Goal: Check status: Check status

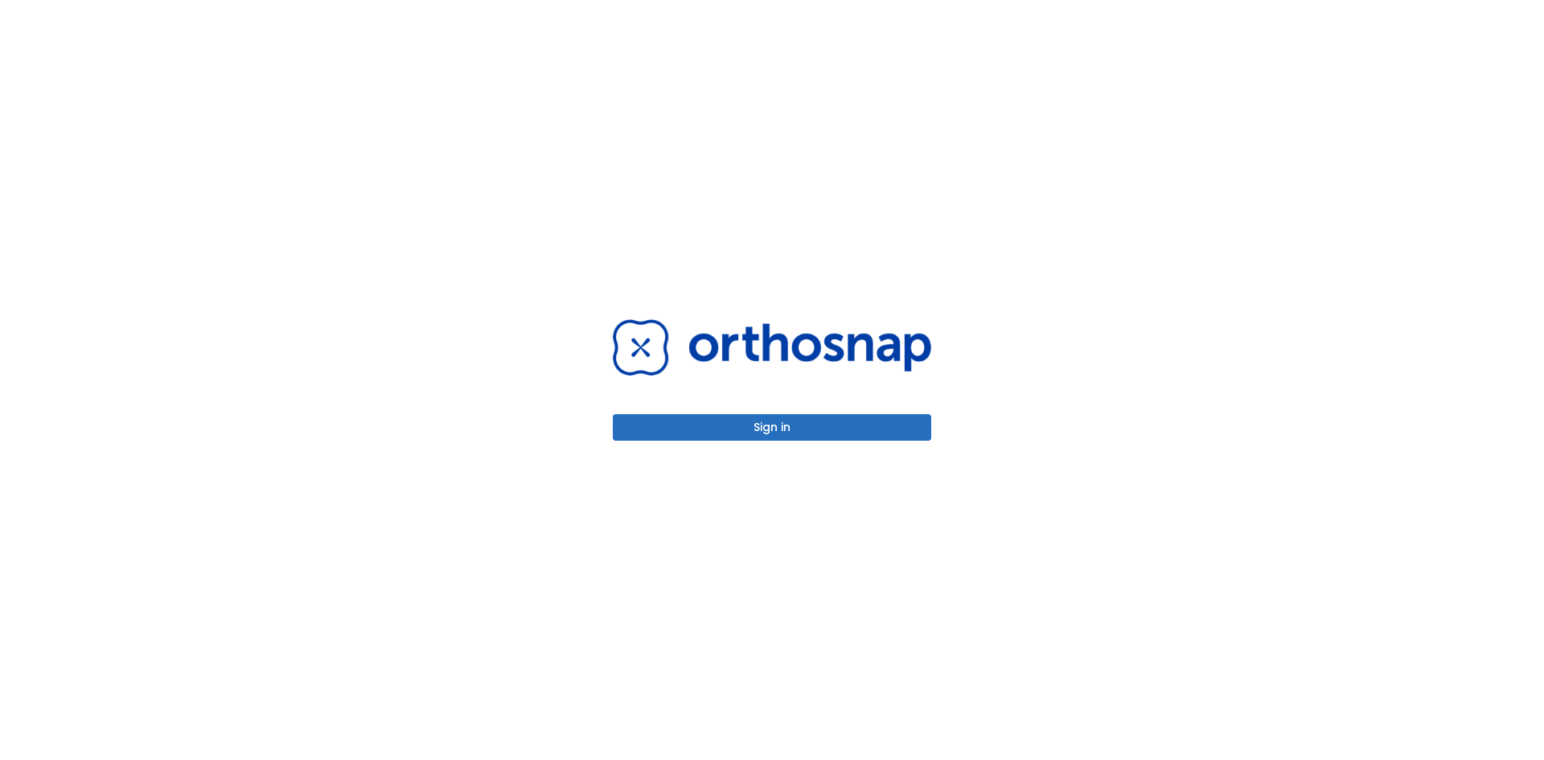
click at [790, 429] on button "Sign in" at bounding box center [772, 427] width 318 height 27
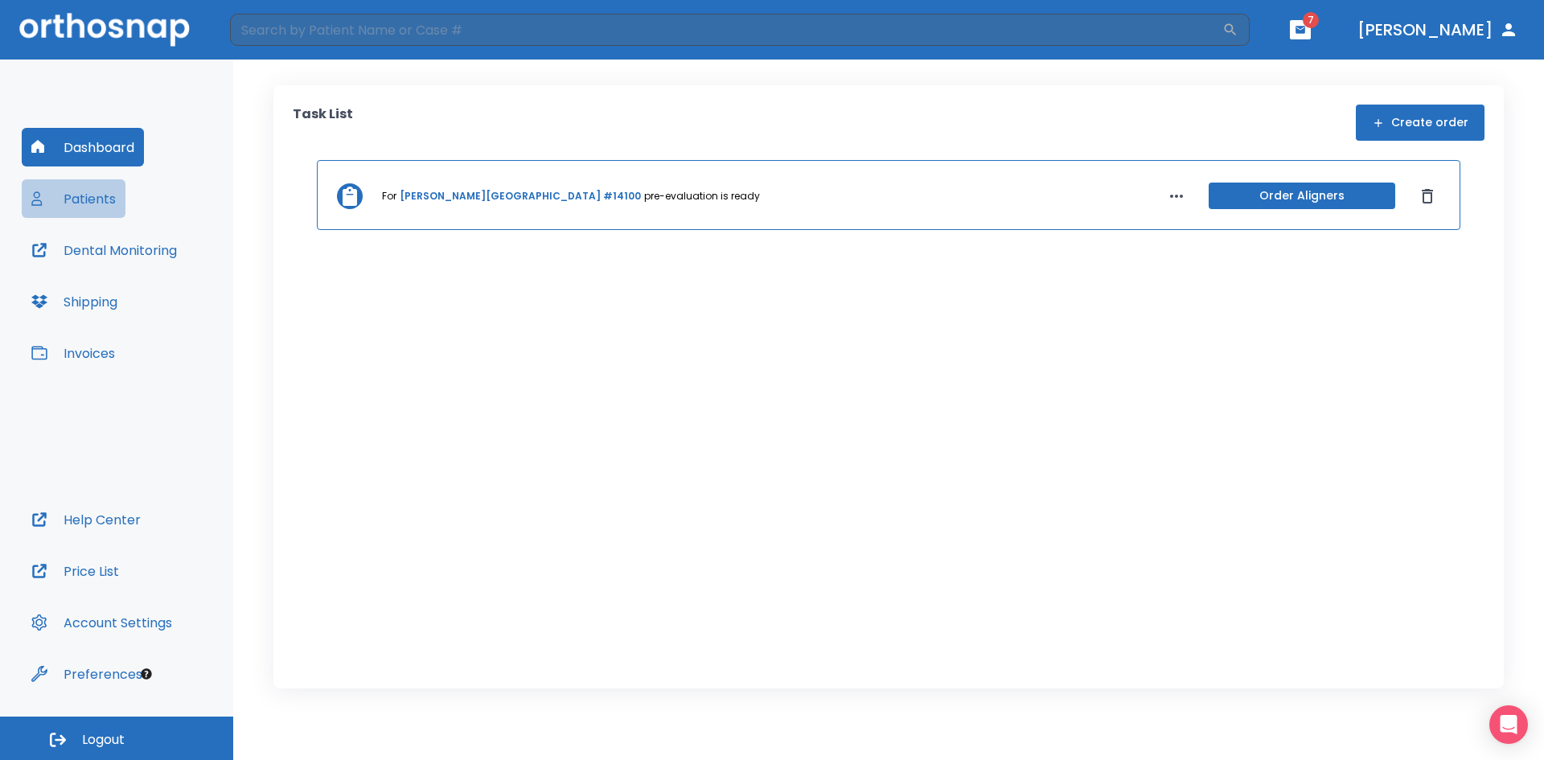
click at [96, 200] on button "Patients" at bounding box center [74, 198] width 104 height 39
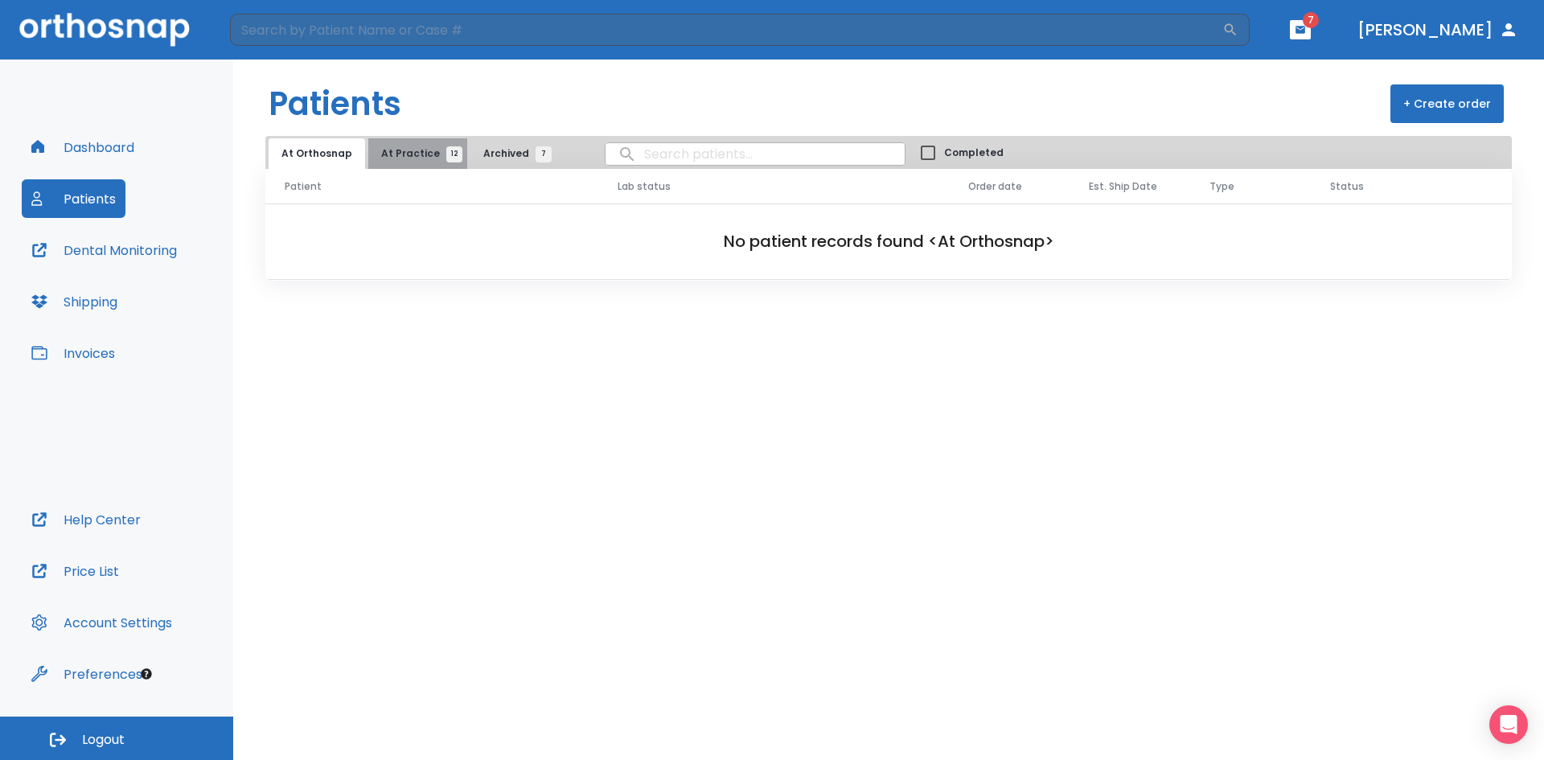
click at [446, 155] on span "12" at bounding box center [454, 154] width 16 height 16
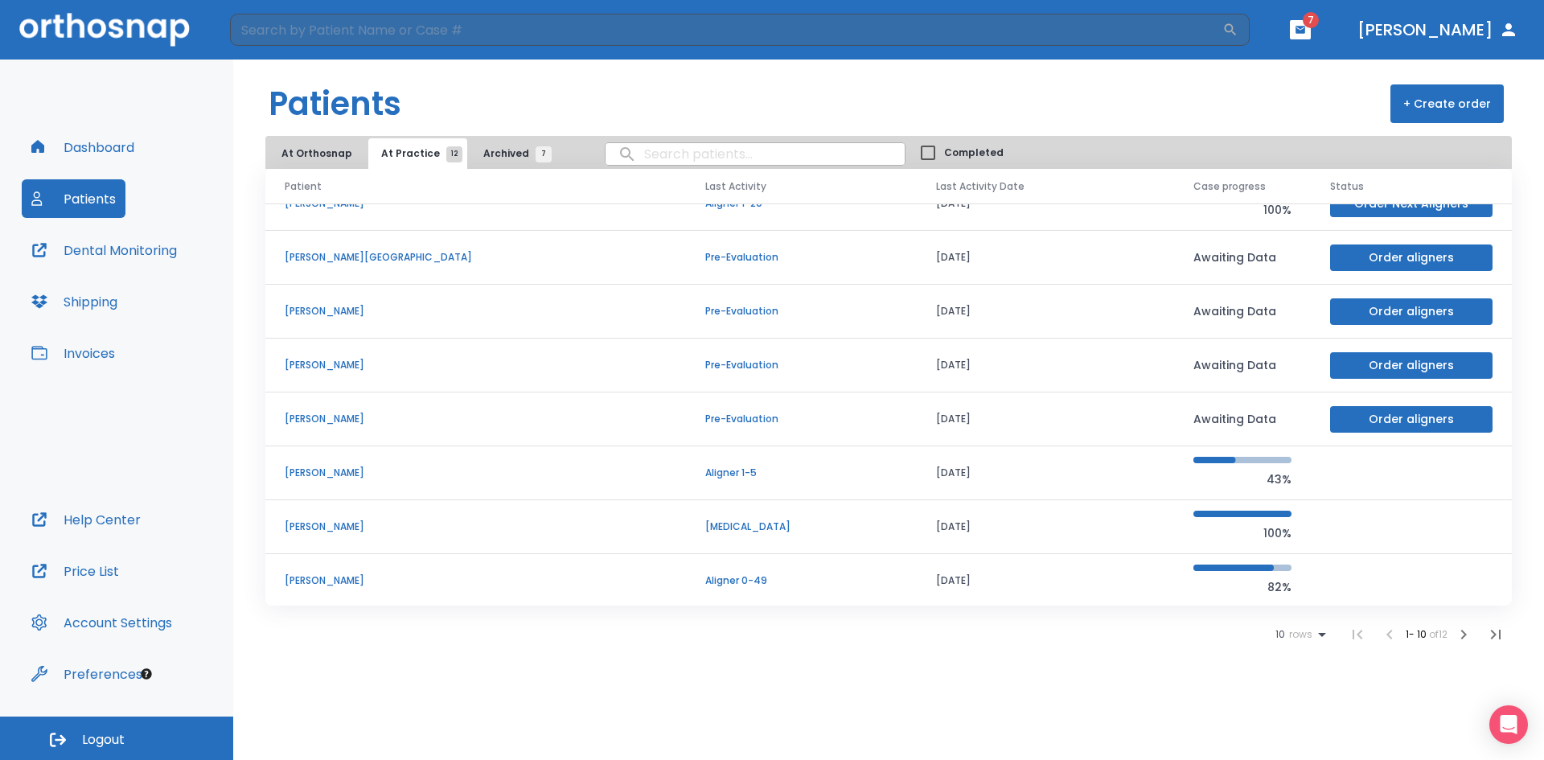
scroll to position [137, 0]
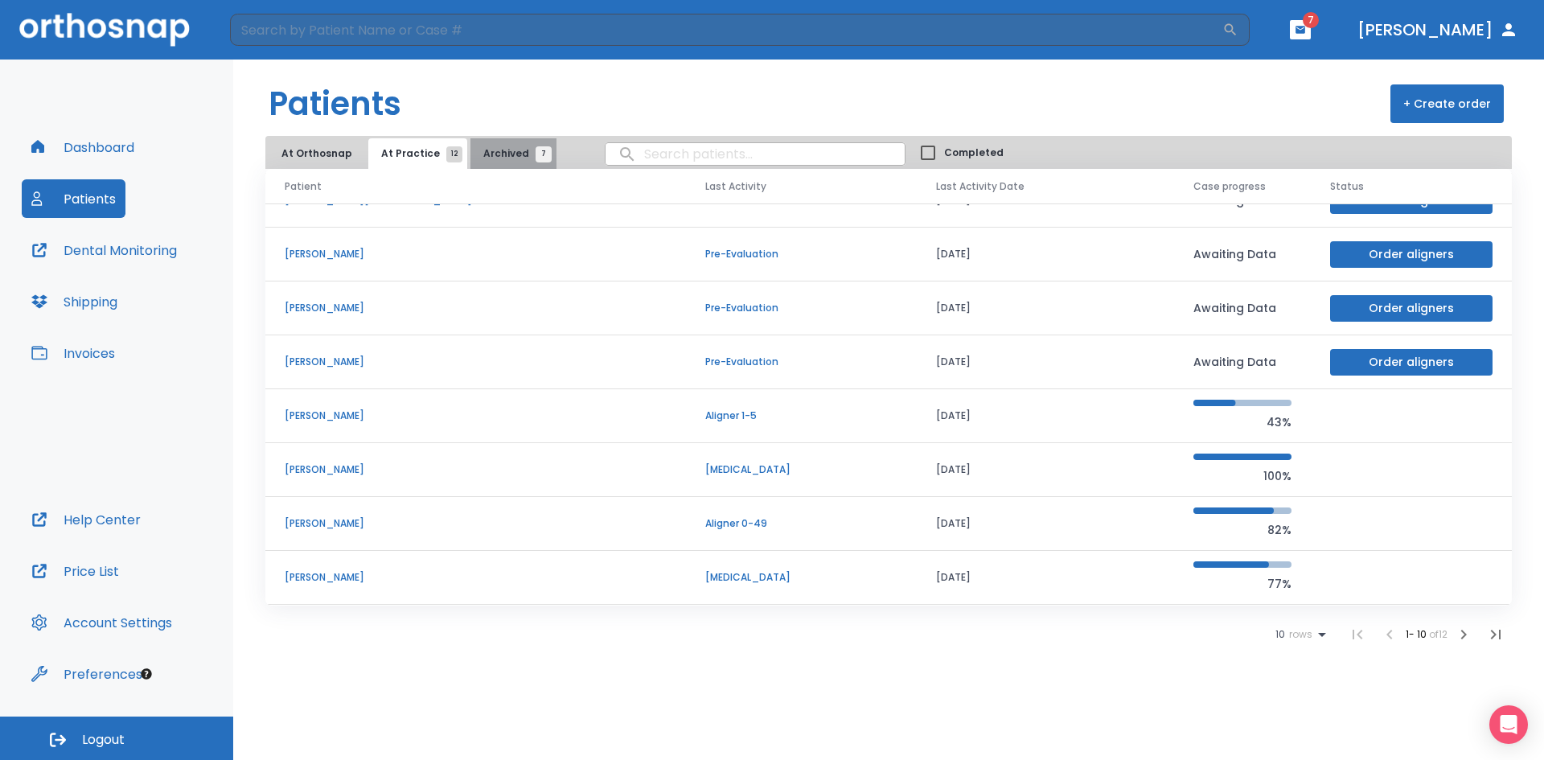
click at [535, 159] on span "7" at bounding box center [543, 154] width 16 height 16
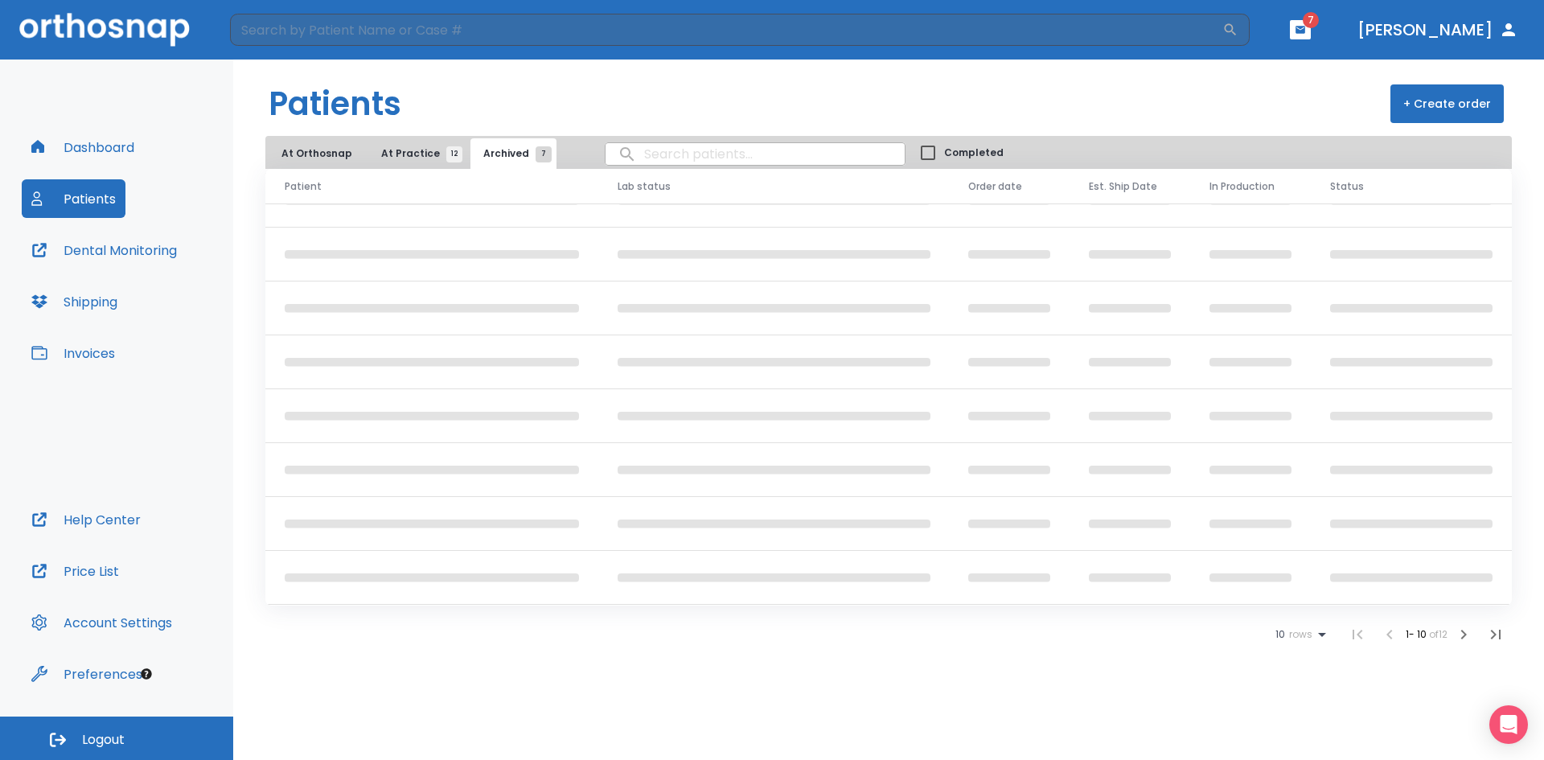
scroll to position [10, 0]
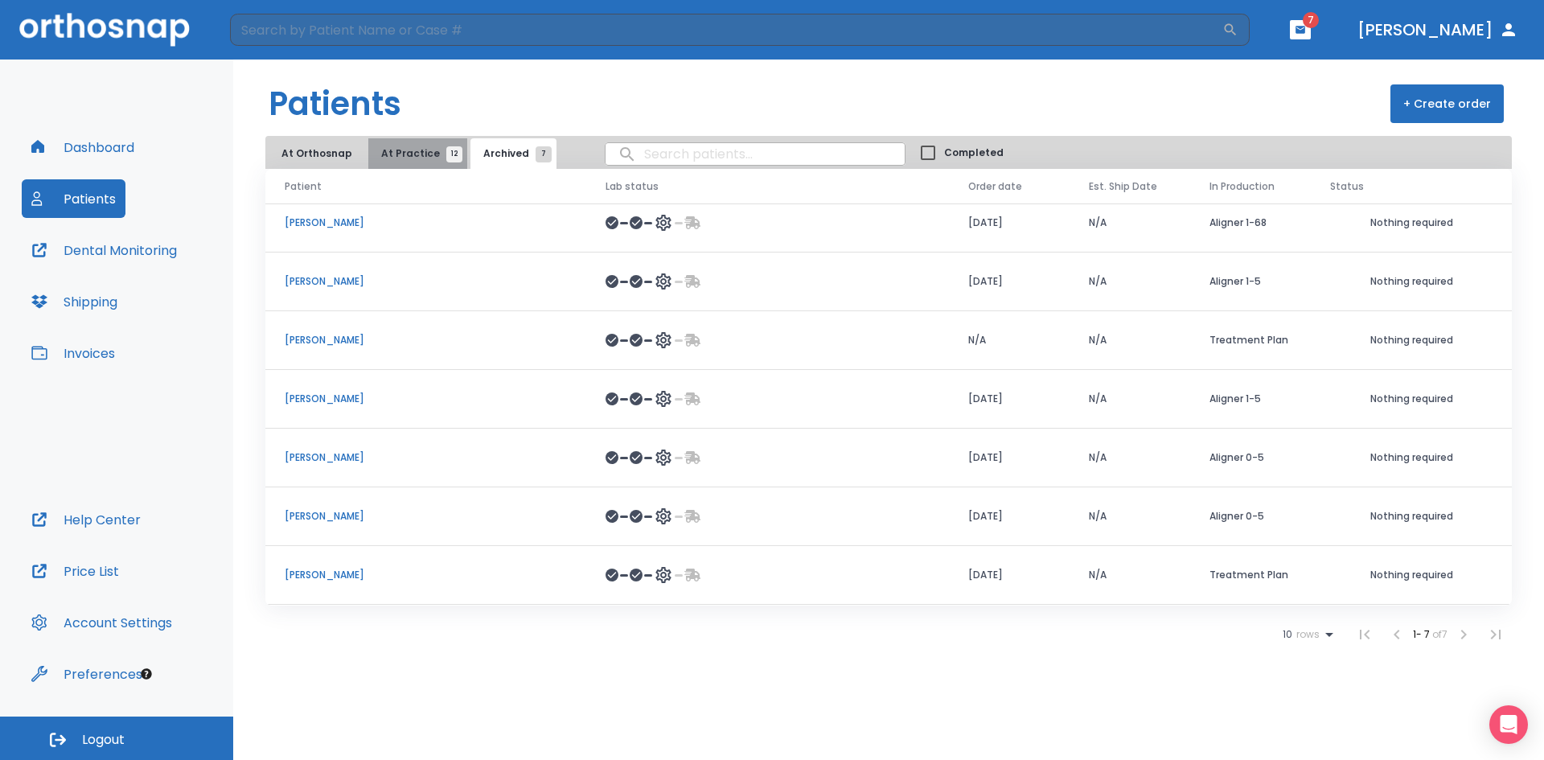
click at [446, 159] on span "12" at bounding box center [454, 154] width 16 height 16
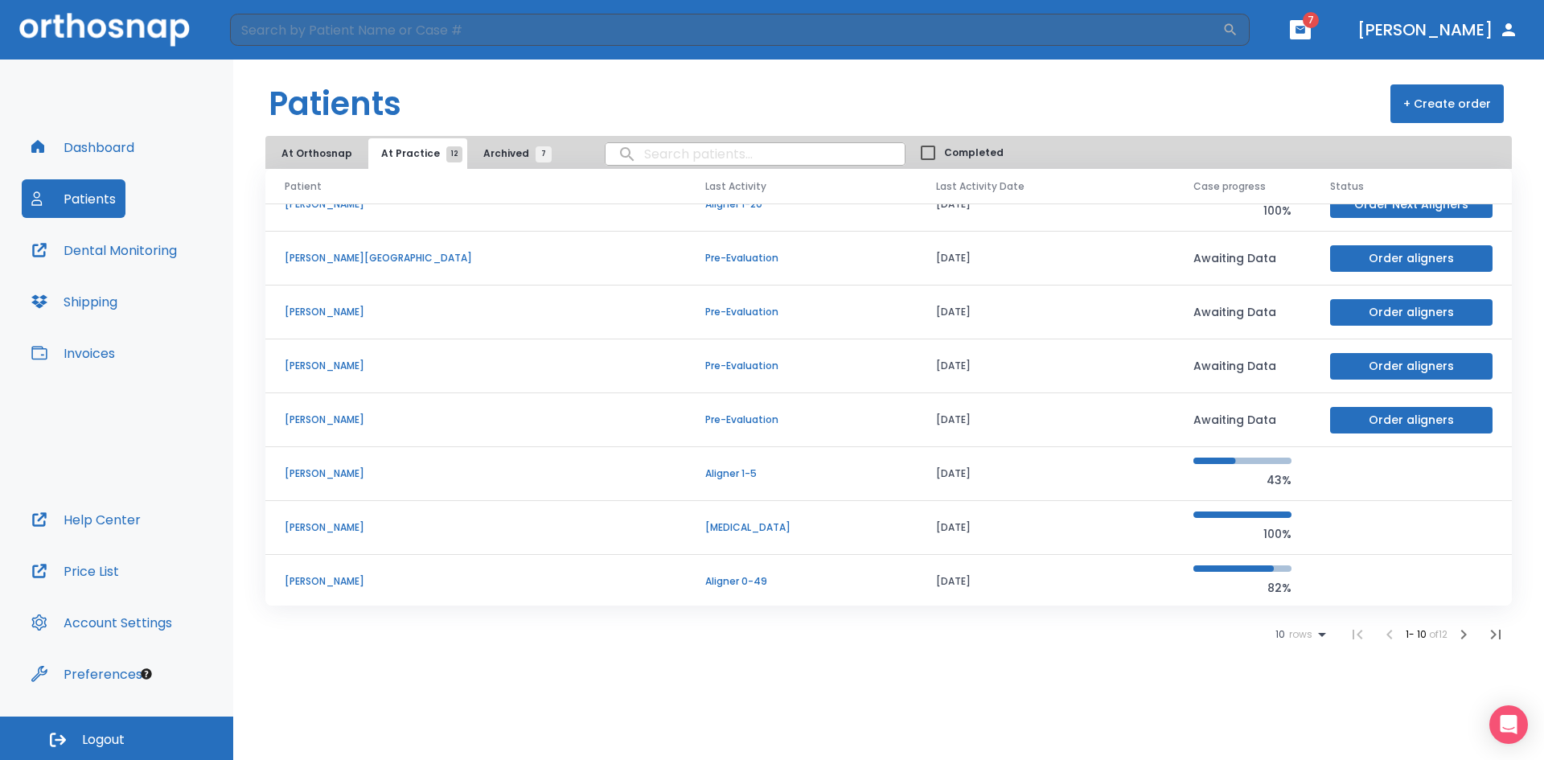
scroll to position [137, 0]
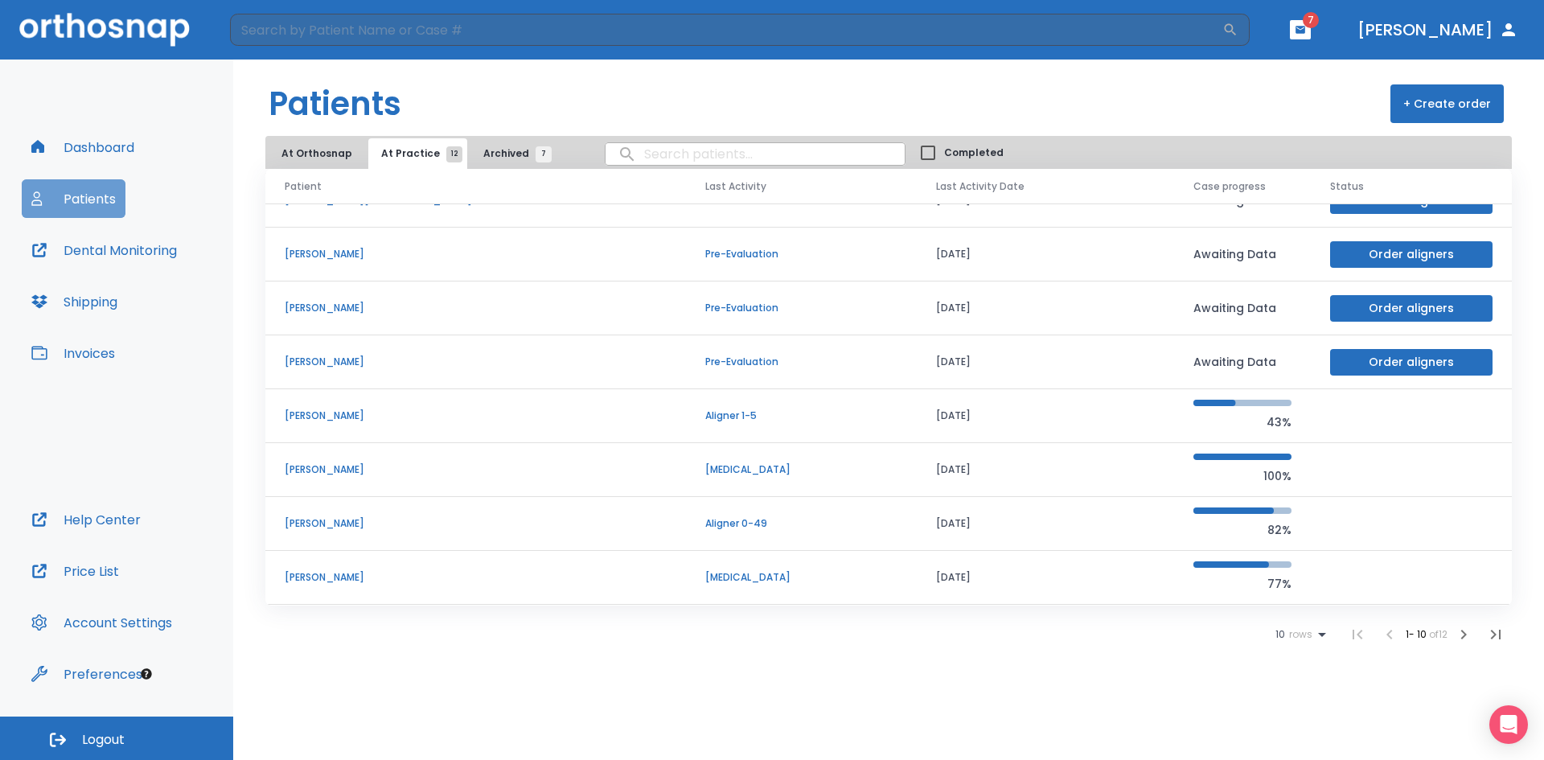
click at [103, 195] on button "Patients" at bounding box center [74, 198] width 104 height 39
click at [664, 162] on input "search" at bounding box center [754, 153] width 299 height 31
type input "m"
type input "[PERSON_NAME]"
click at [1305, 29] on icon "button" at bounding box center [1300, 29] width 10 height 7
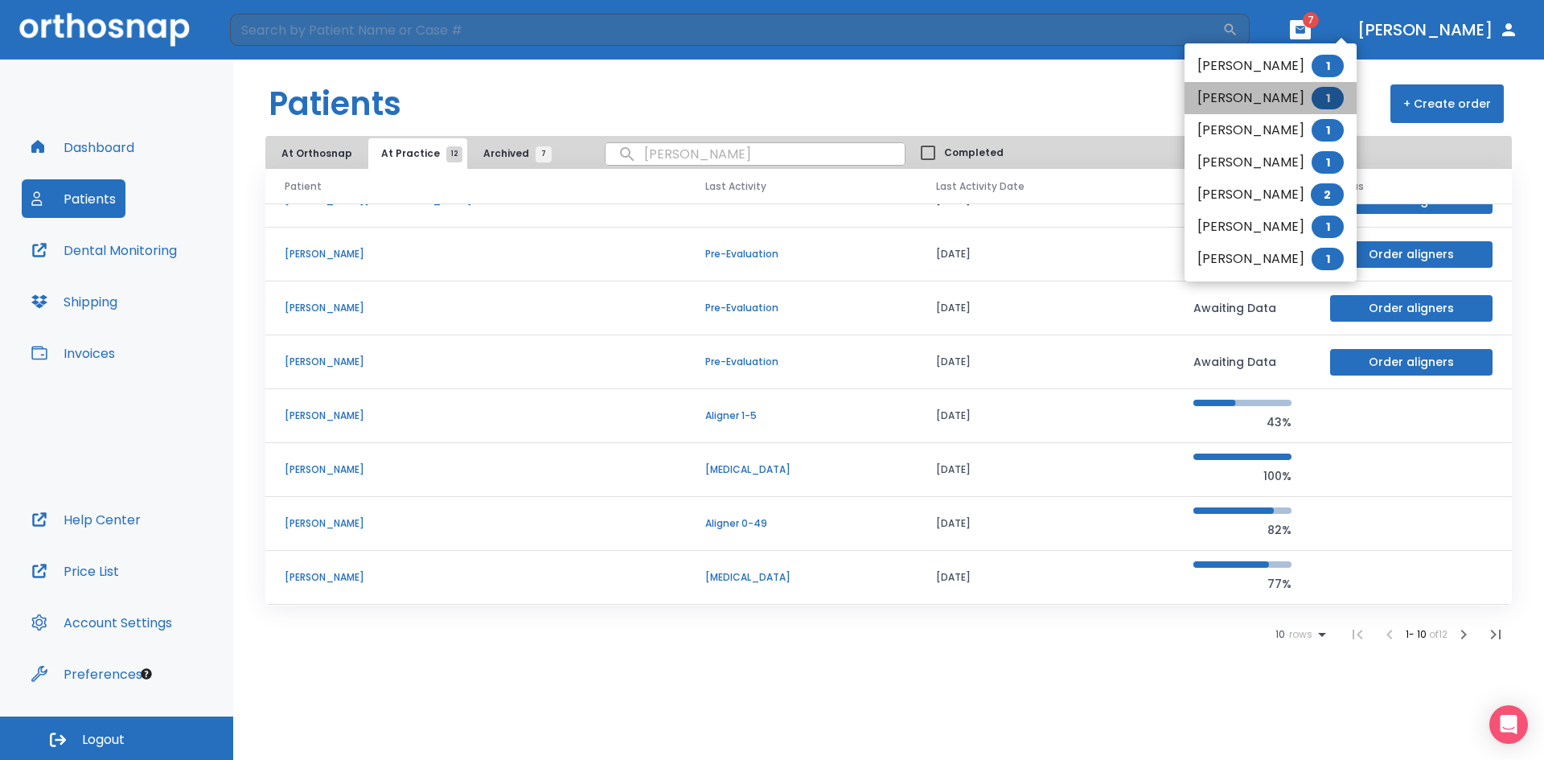
click at [1323, 101] on span "1" at bounding box center [1327, 98] width 32 height 23
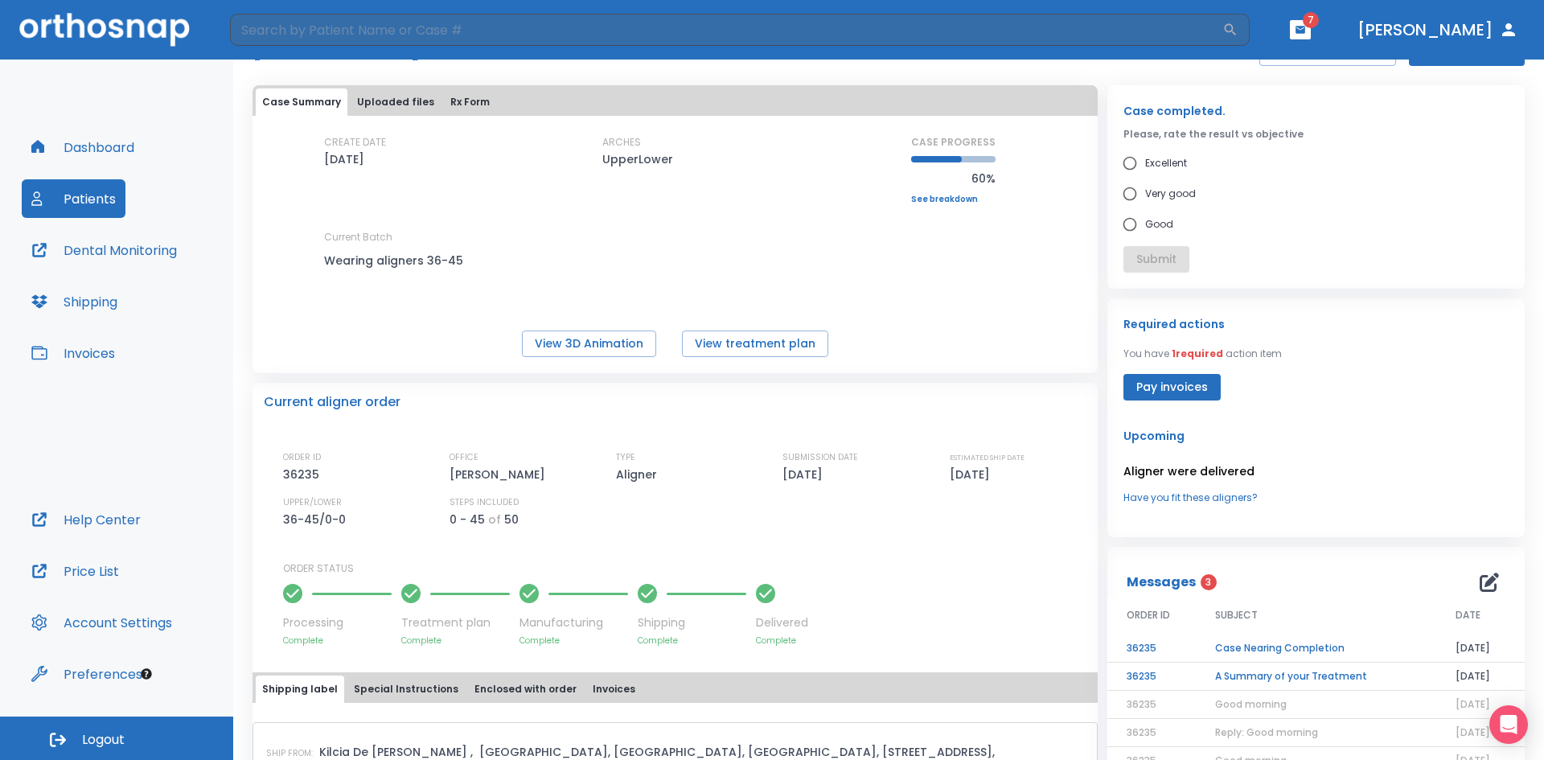
scroll to position [80, 0]
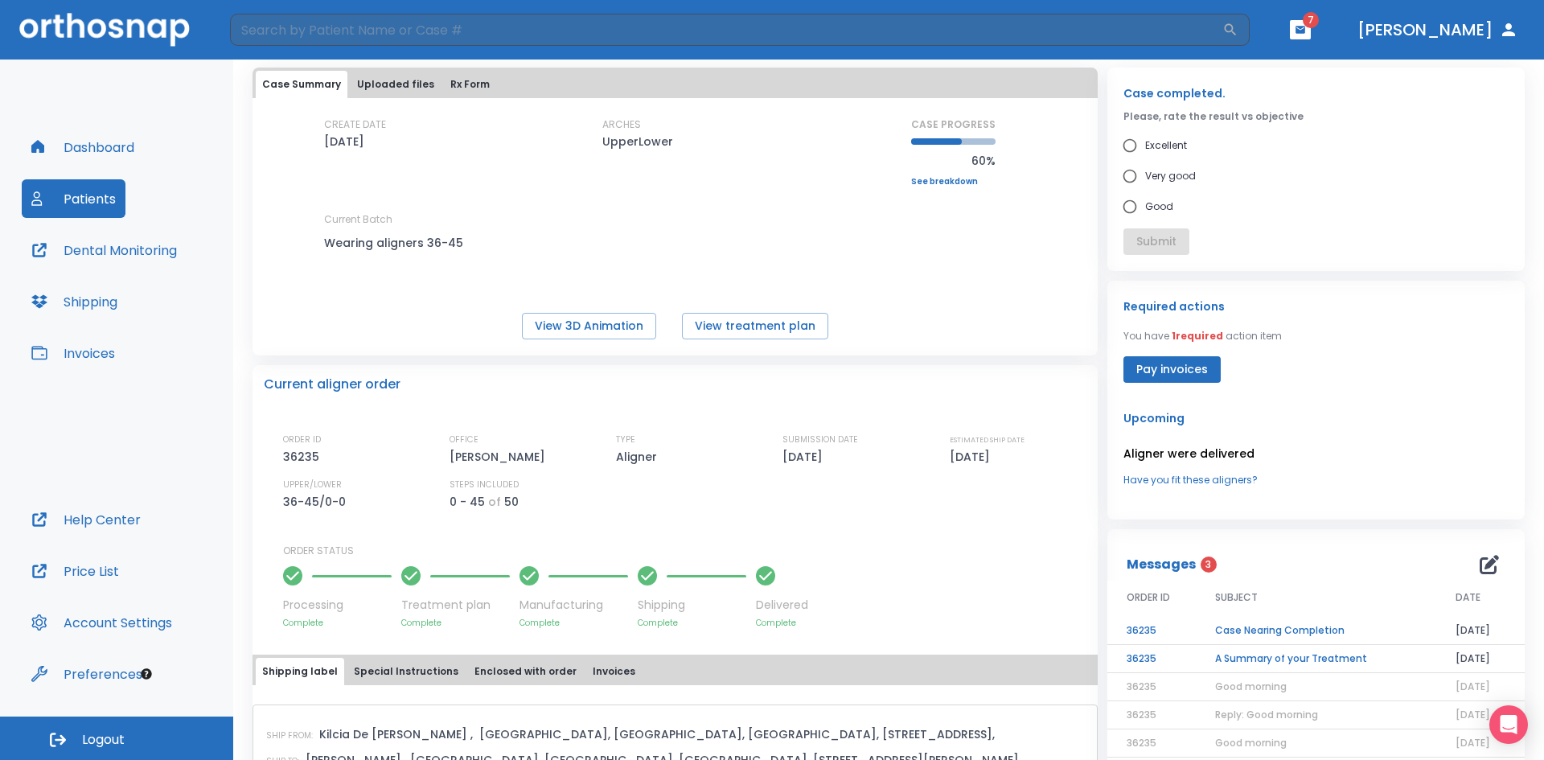
click at [1280, 628] on td "Case Nearing Completion" at bounding box center [1316, 631] width 240 height 28
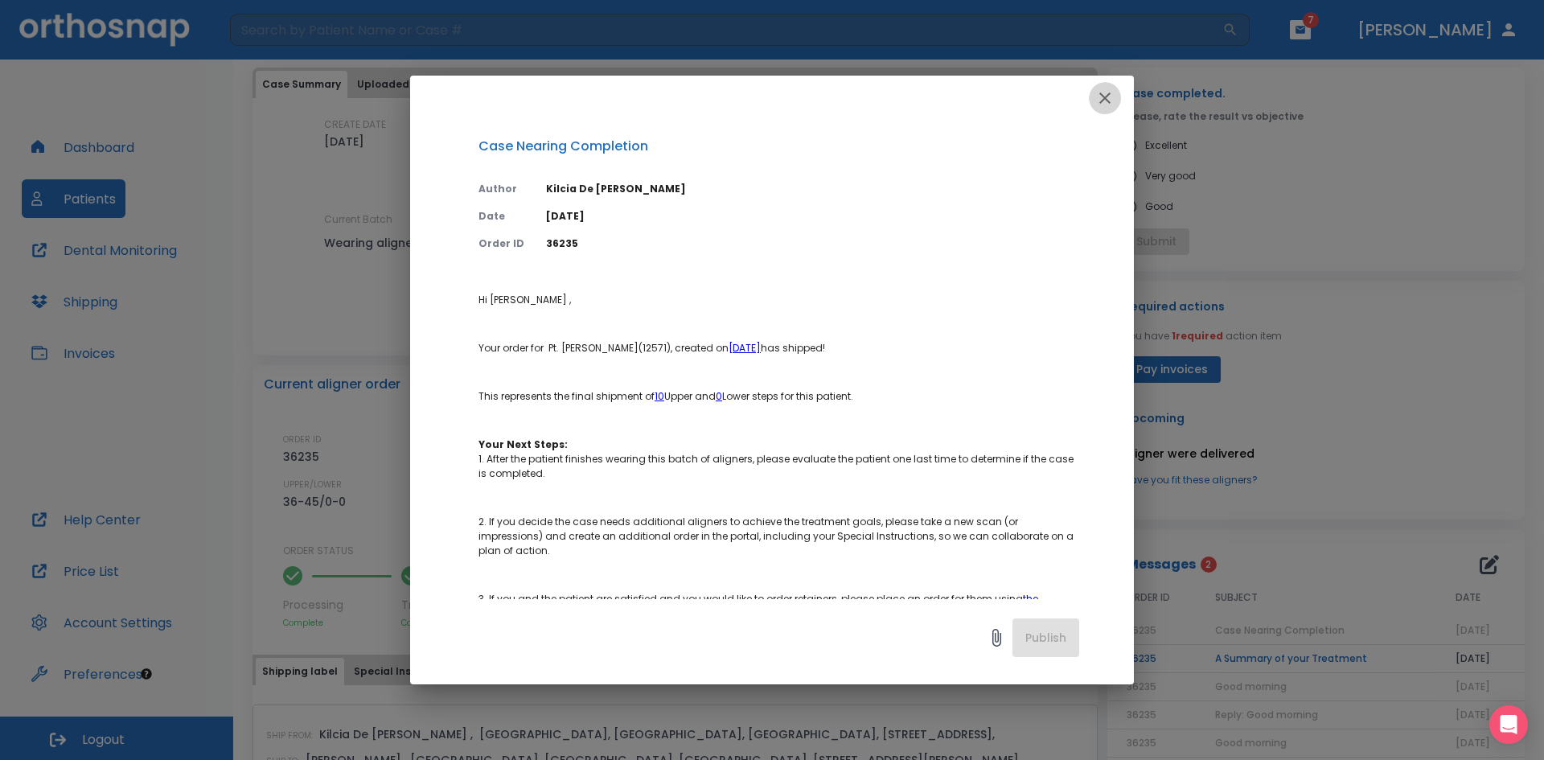
click at [1106, 99] on icon "button" at bounding box center [1104, 97] width 19 height 19
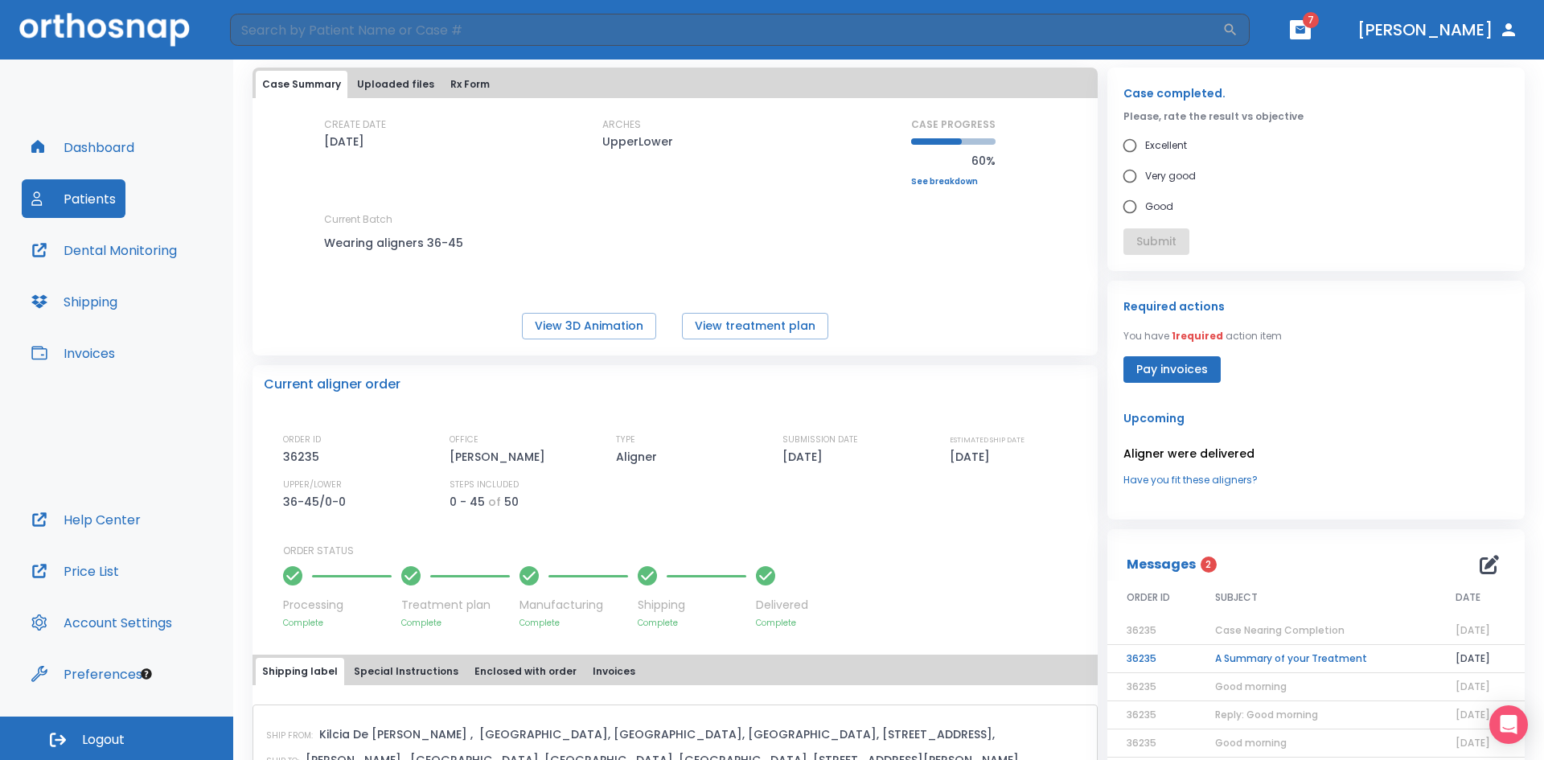
click at [1273, 658] on td "A Summary of your Treatment" at bounding box center [1316, 659] width 240 height 28
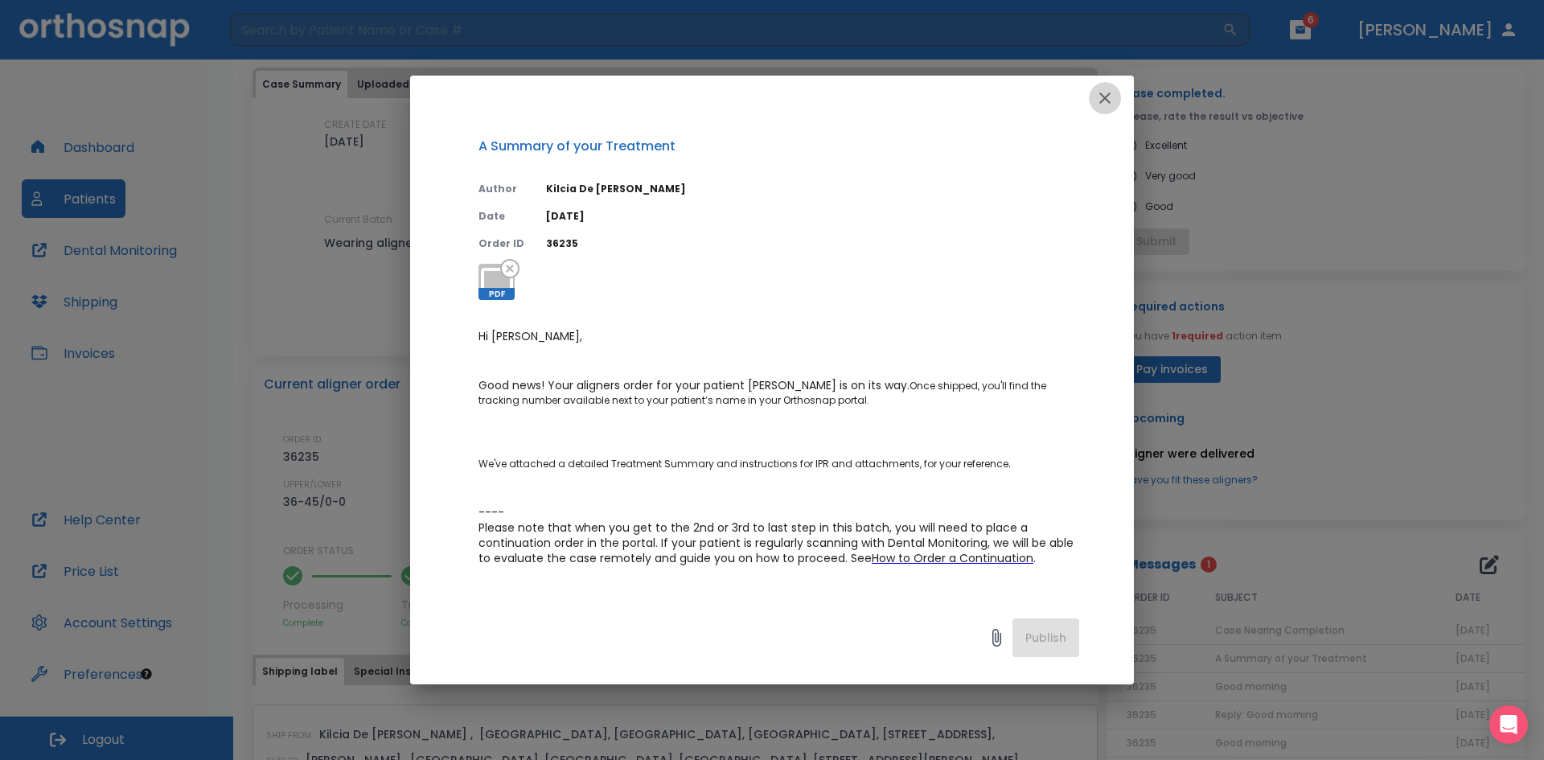
click at [1099, 99] on icon "button" at bounding box center [1104, 97] width 19 height 19
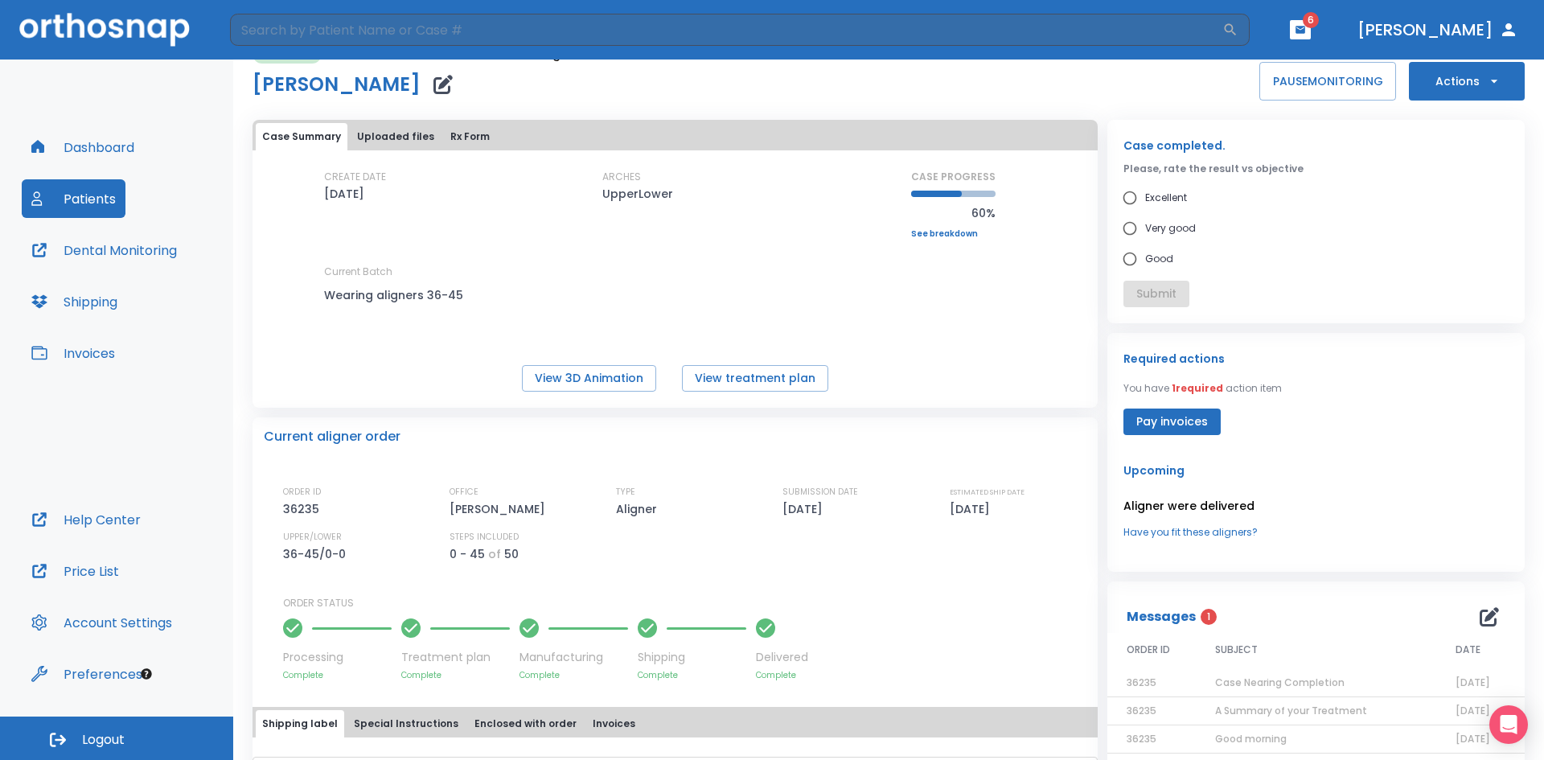
scroll to position [0, 0]
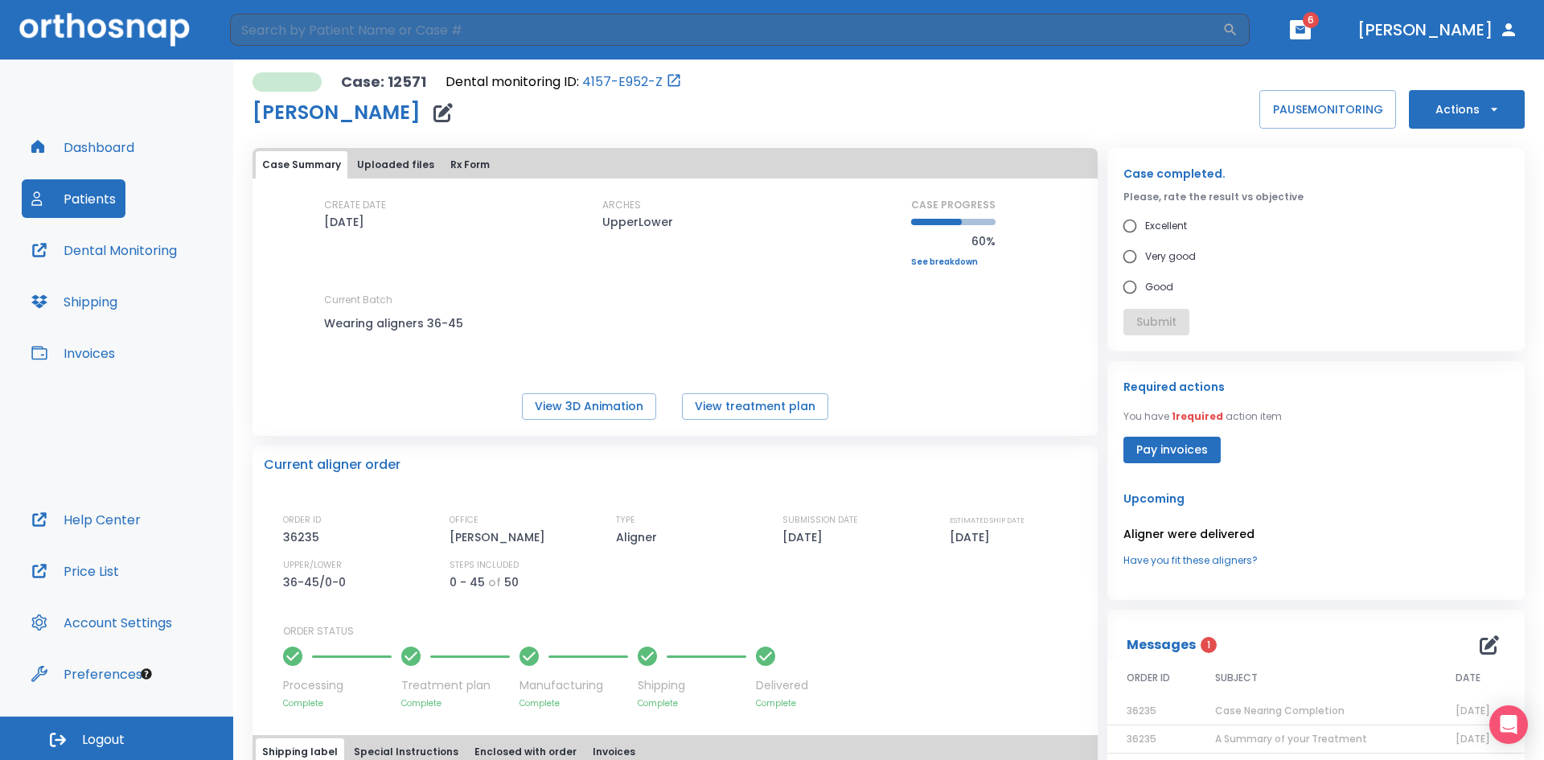
click at [1306, 747] on td "A Summary of your Treatment" at bounding box center [1316, 739] width 240 height 28
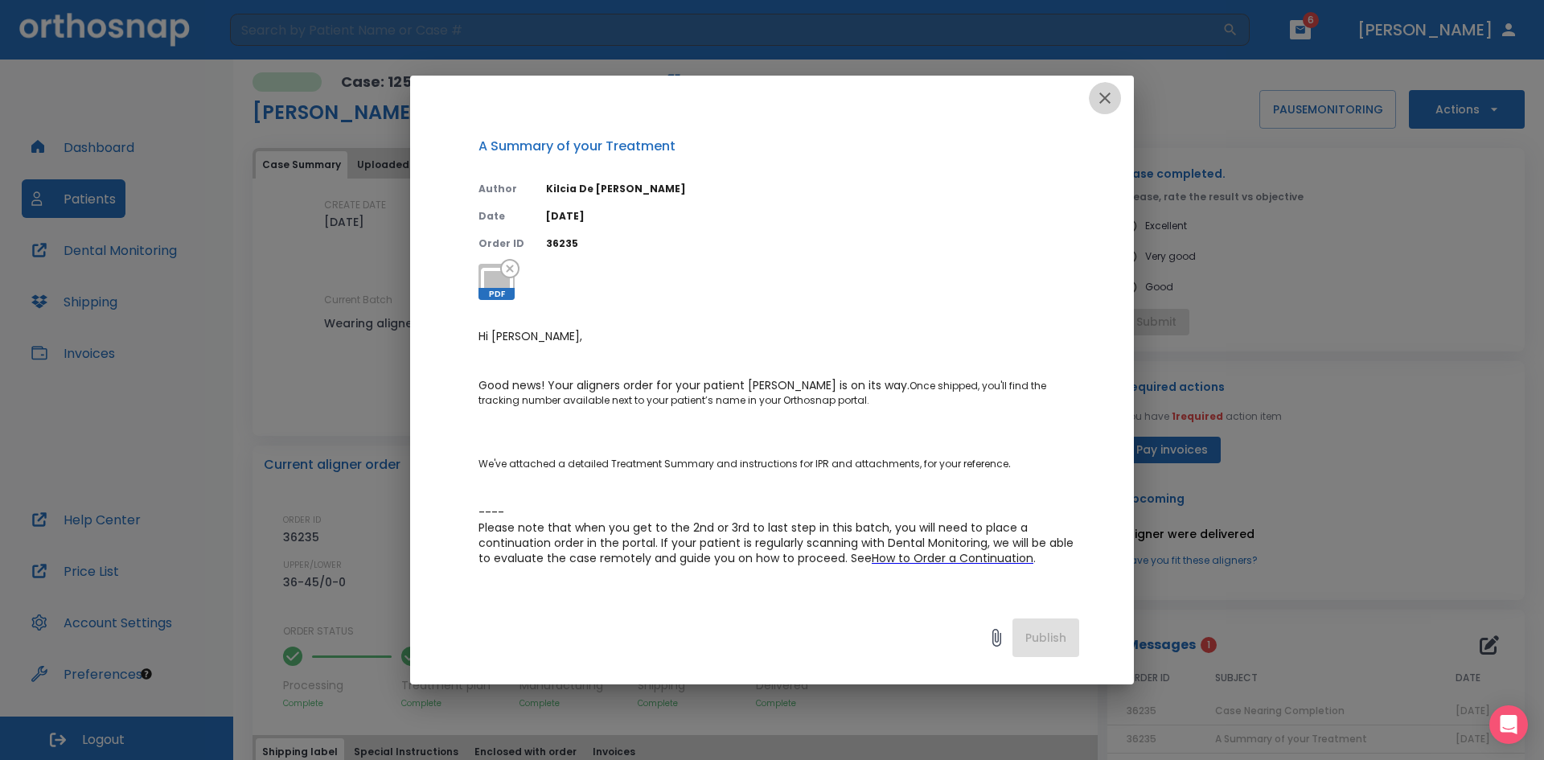
click at [1110, 101] on icon "button" at bounding box center [1104, 97] width 19 height 19
